Goal: Navigation & Orientation: Find specific page/section

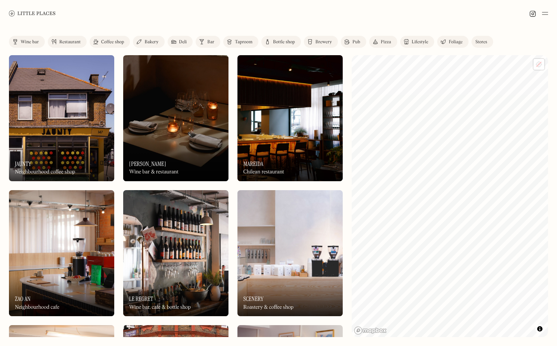
scroll to position [599, 0]
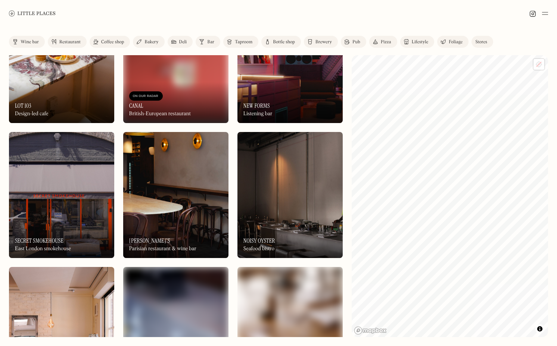
click at [37, 14] on img at bounding box center [32, 13] width 47 height 6
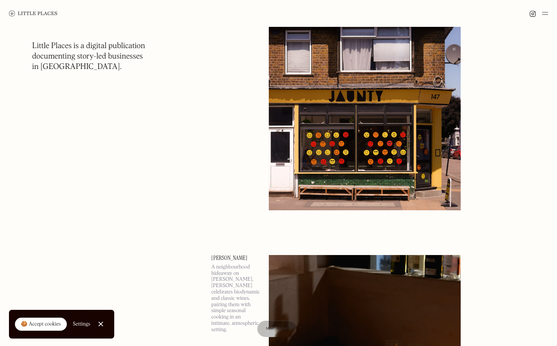
scroll to position [460, 0]
click at [543, 16] on img at bounding box center [545, 13] width 6 height 9
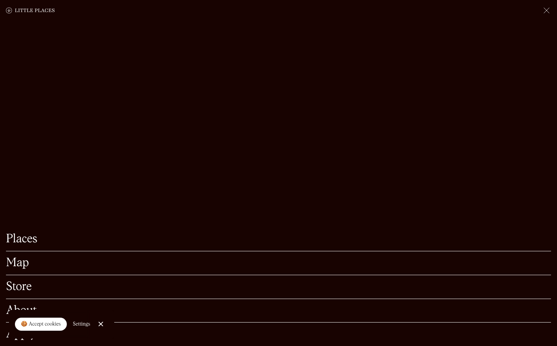
click at [96, 325] on link "Close Cookie Popup" at bounding box center [100, 324] width 15 height 15
click at [23, 265] on link "Map" at bounding box center [278, 263] width 545 height 12
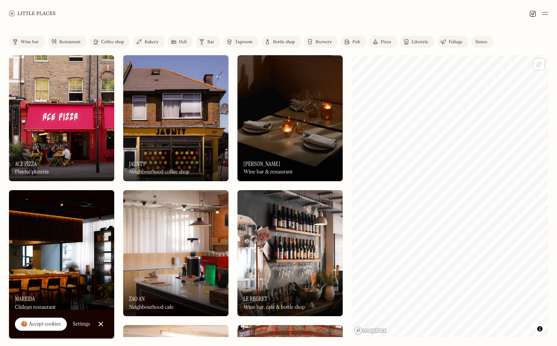
click at [549, 10] on div at bounding box center [278, 13] width 557 height 27
click at [545, 12] on img at bounding box center [545, 13] width 6 height 9
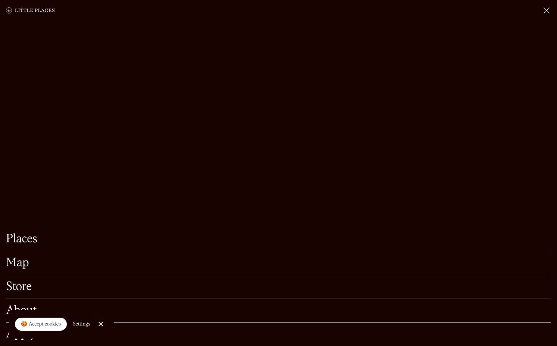
click at [21, 238] on link "Places" at bounding box center [278, 240] width 545 height 12
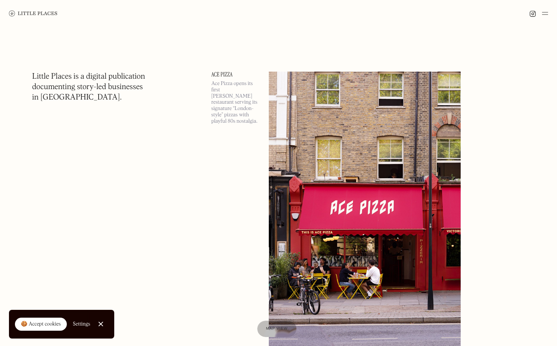
click at [542, 15] on img at bounding box center [545, 13] width 6 height 9
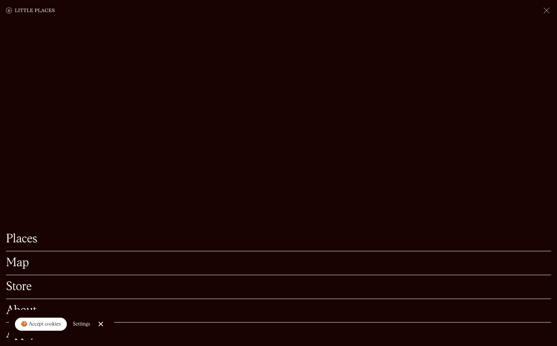
click at [159, 292] on link "Store" at bounding box center [278, 287] width 545 height 12
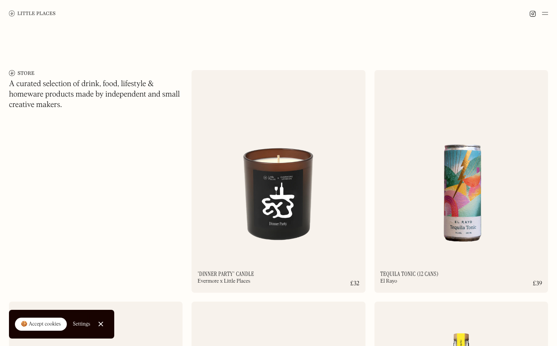
click at [163, 192] on div "A curated selection of drink, food, lifestyle & homeware products made by indep…" at bounding box center [95, 175] width 173 height 211
